Goal: Find contact information: Find contact information

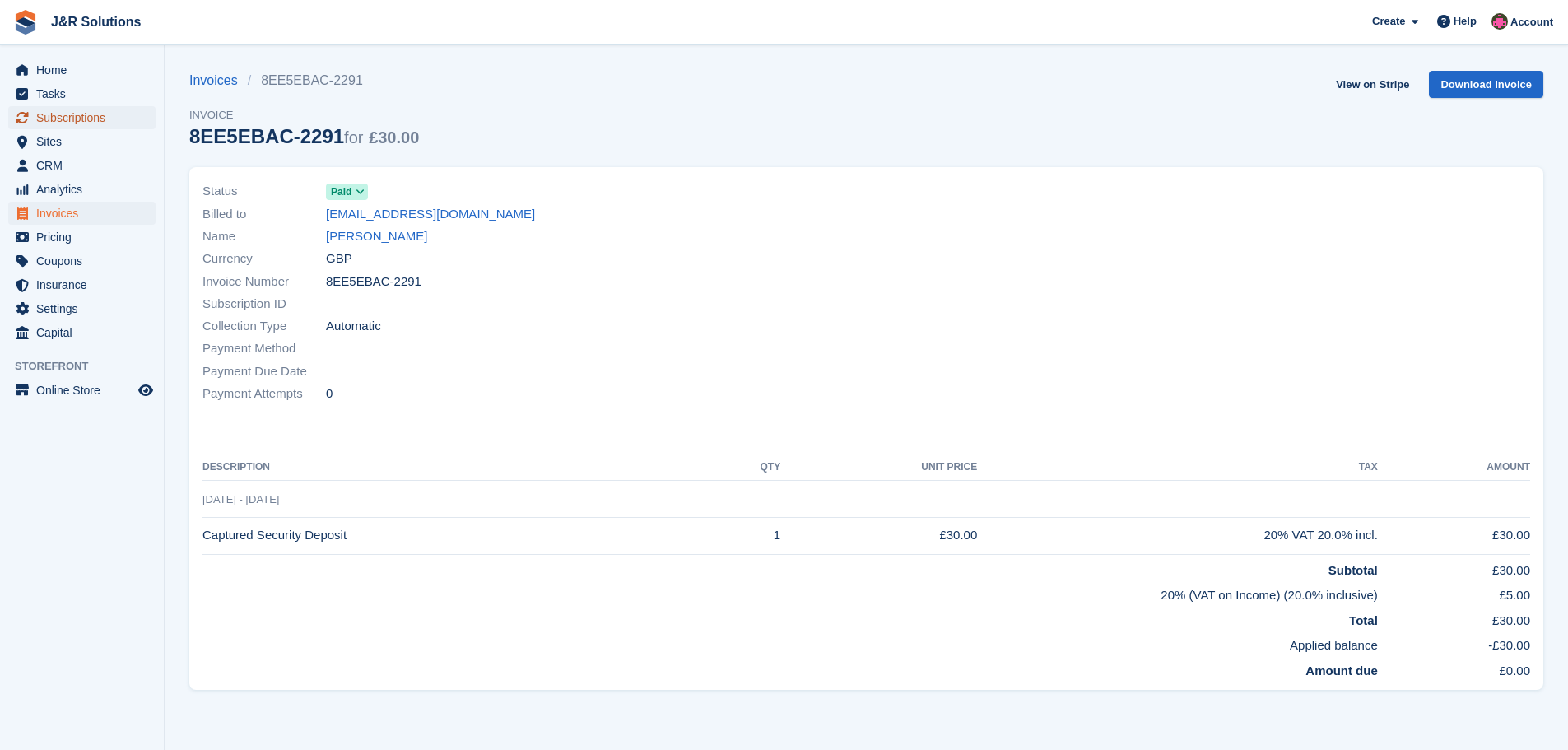
drag, startPoint x: 60, startPoint y: 109, endPoint x: 73, endPoint y: 111, distance: 13.2
click at [60, 109] on span "Subscriptions" at bounding box center [85, 118] width 99 height 23
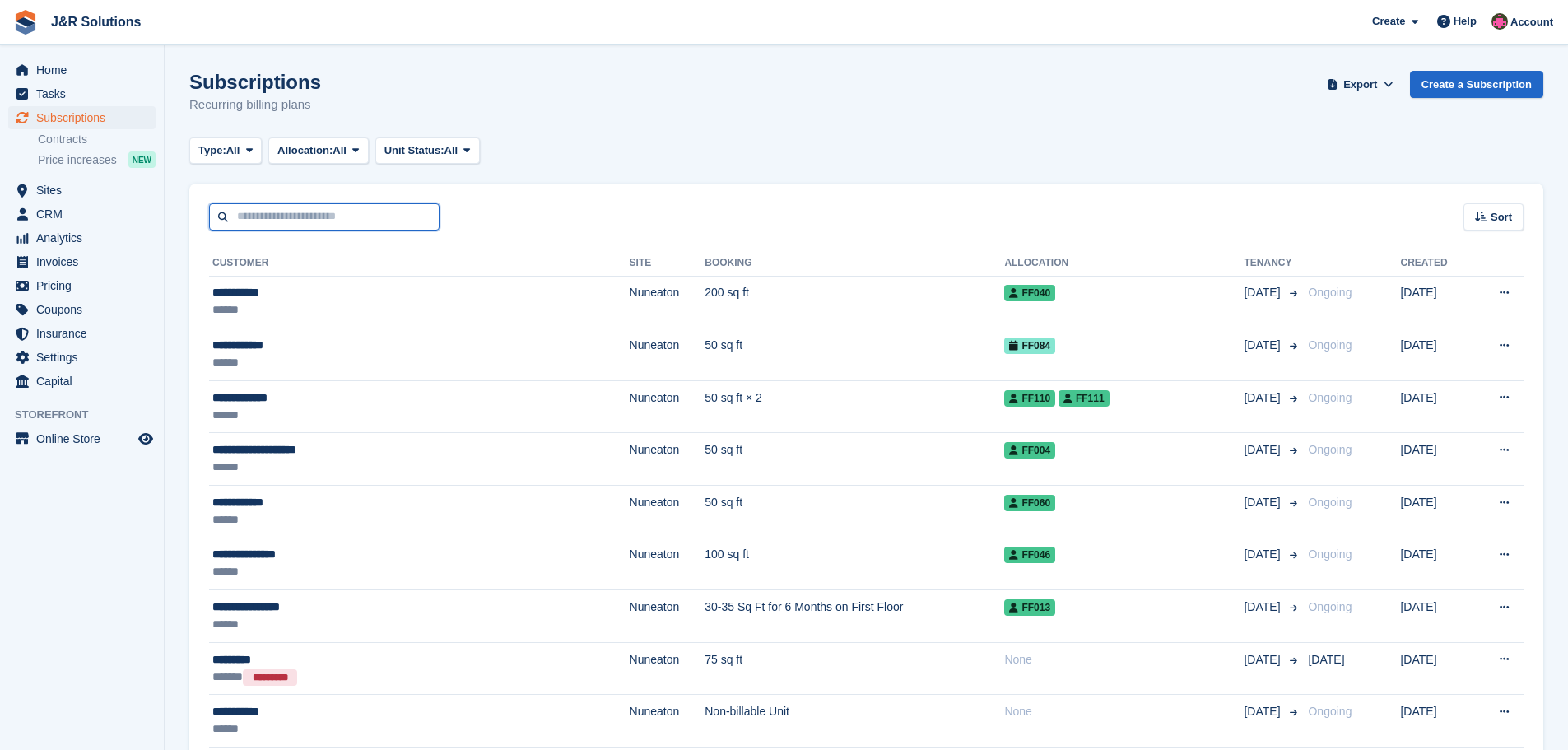
click at [303, 217] on input "text" at bounding box center [324, 217] width 230 height 27
type input "****"
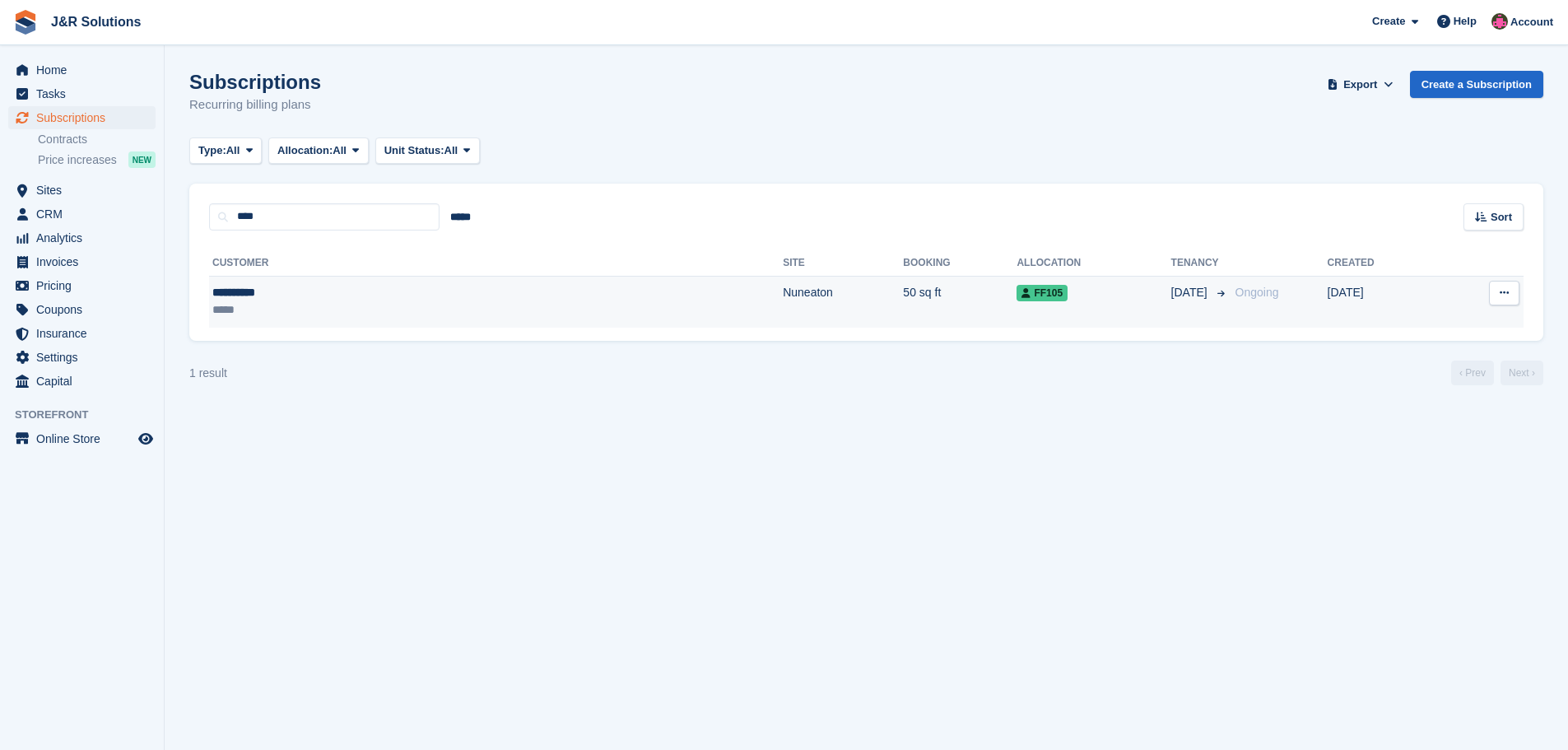
click at [782, 285] on td "Nuneaton" at bounding box center [842, 301] width 120 height 52
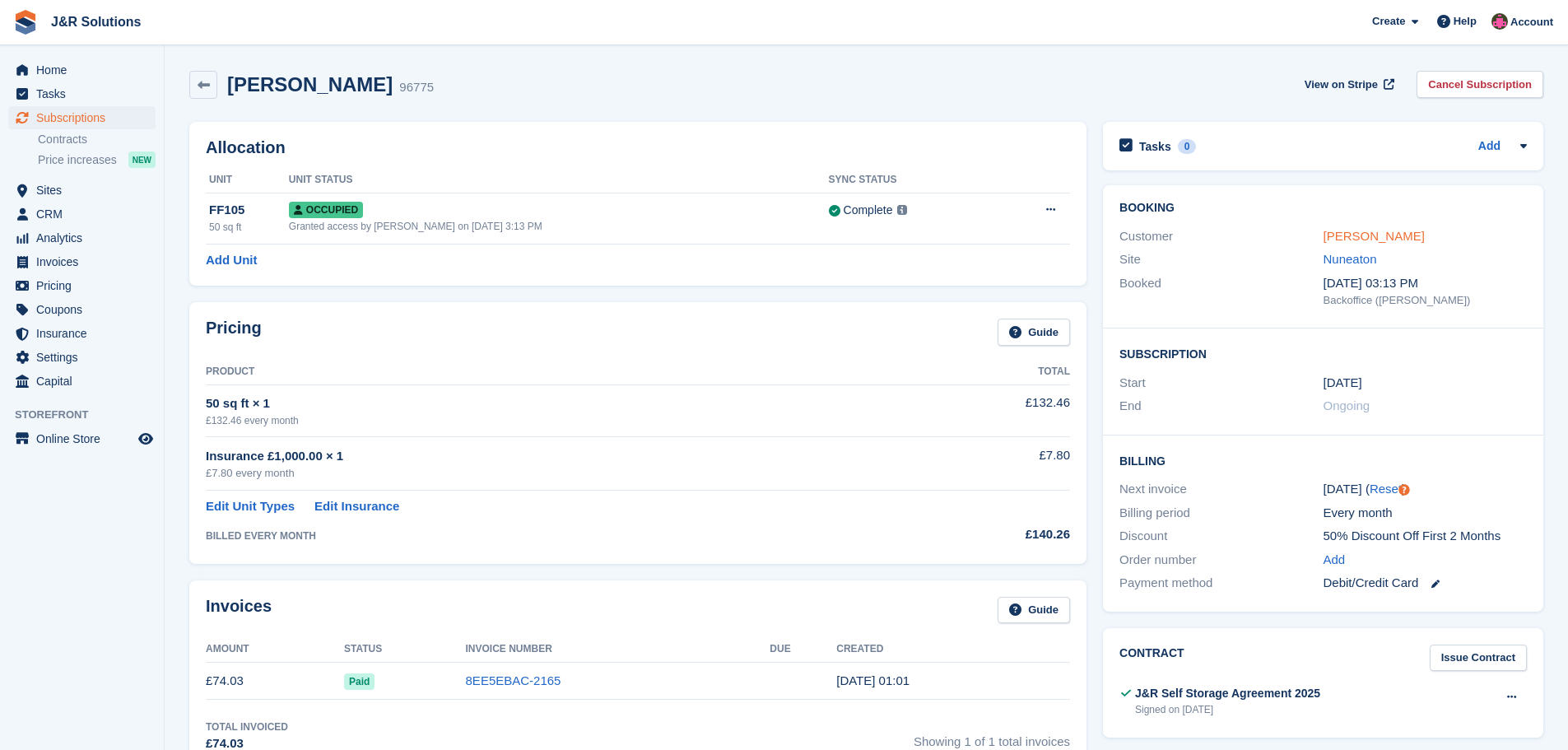
click at [1368, 236] on link "Craig Eddy" at bounding box center [1373, 235] width 101 height 14
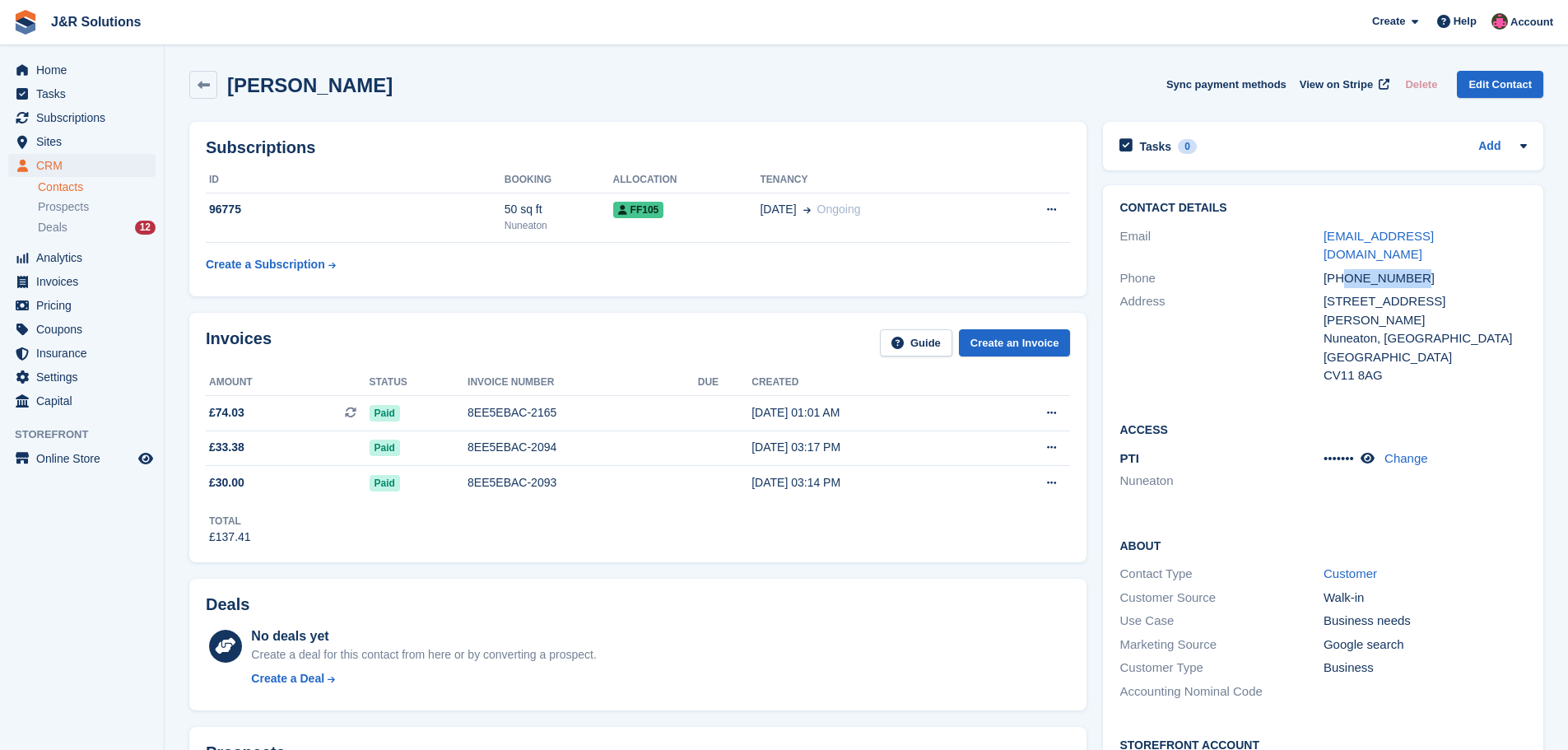
drag, startPoint x: 1344, startPoint y: 256, endPoint x: 1421, endPoint y: 260, distance: 77.1
click at [1421, 269] on div "+447946241429" at bounding box center [1425, 278] width 204 height 19
copy div "7946241429"
click at [1115, 91] on div "Craig Eddy Sync payment methods View on Stripe Delete Edit Contact" at bounding box center [866, 84] width 1354 height 28
click at [102, 223] on div "Deals 12" at bounding box center [97, 227] width 118 height 16
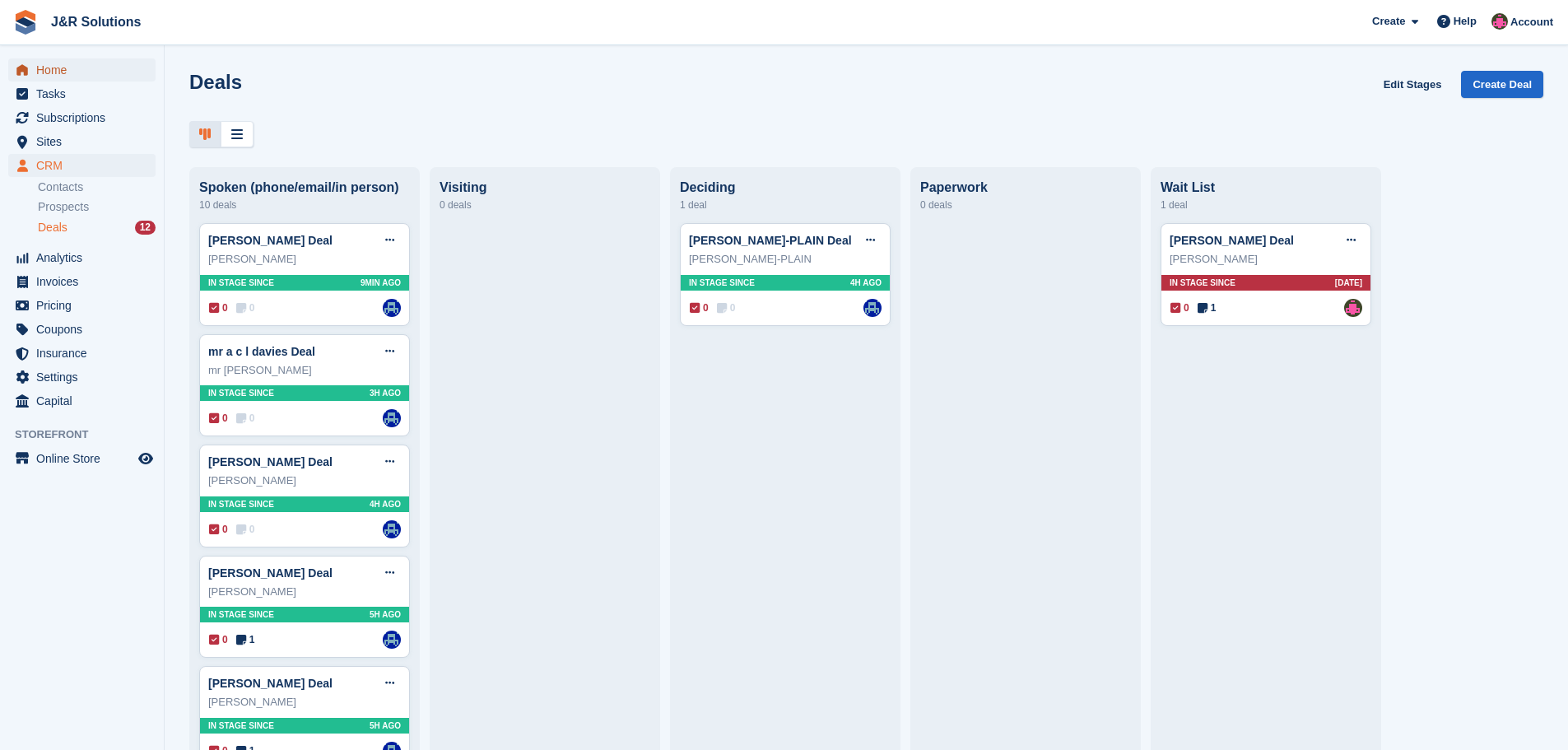
click at [55, 69] on span "Home" at bounding box center [85, 70] width 99 height 23
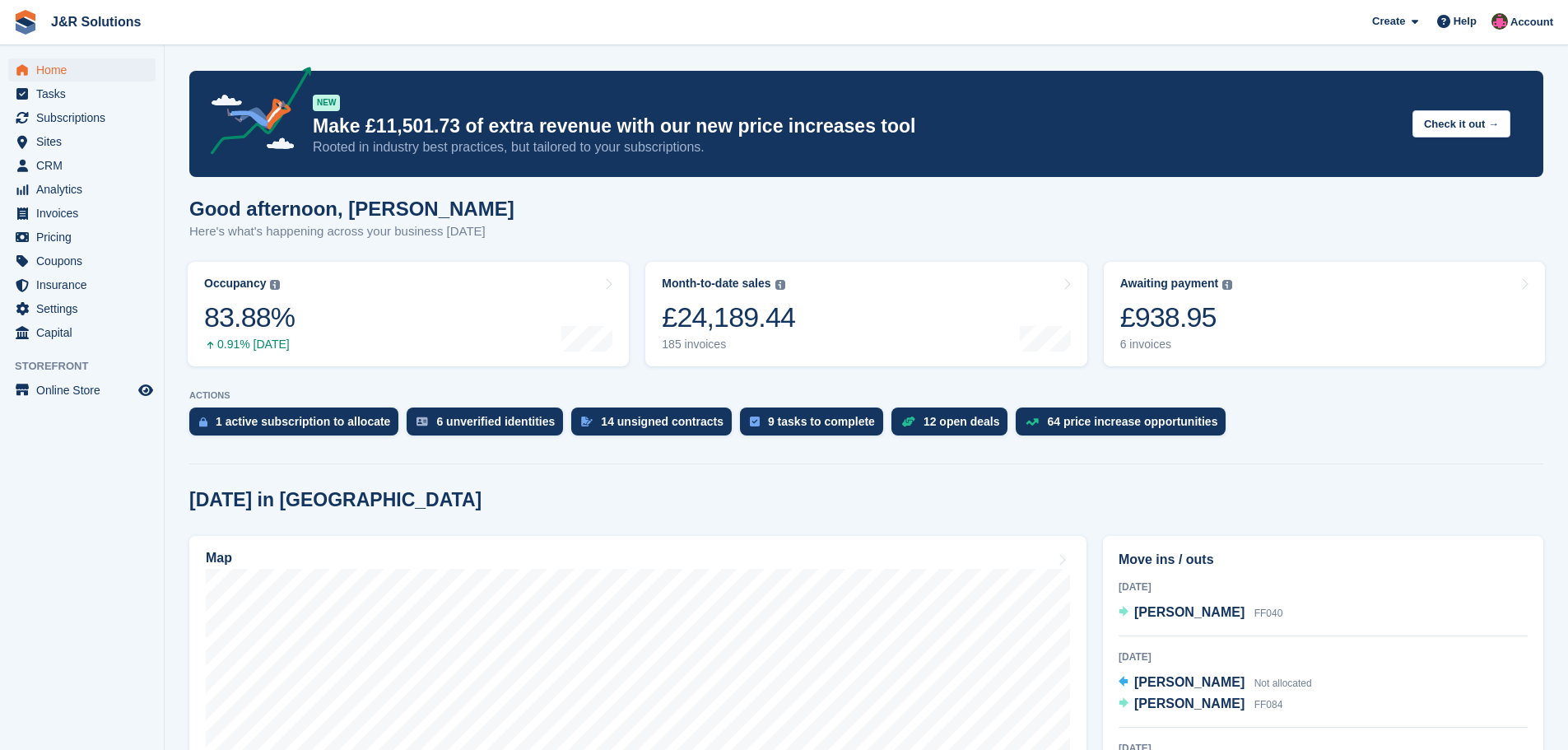
drag, startPoint x: 1160, startPoint y: 0, endPoint x: 1301, endPoint y: 489, distance: 508.9
click at [1301, 489] on div "[DATE] in [GEOGRAPHIC_DATA]" at bounding box center [866, 499] width 1354 height 22
